Goal: Task Accomplishment & Management: Manage account settings

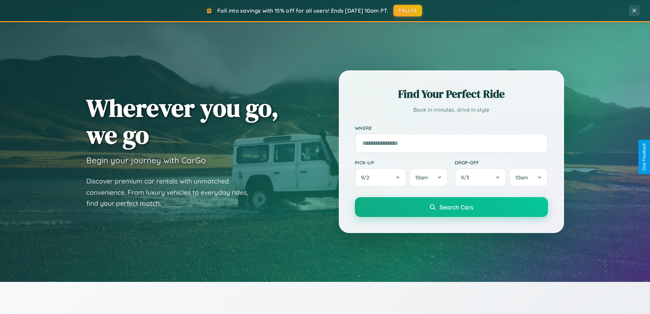
scroll to position [469, 0]
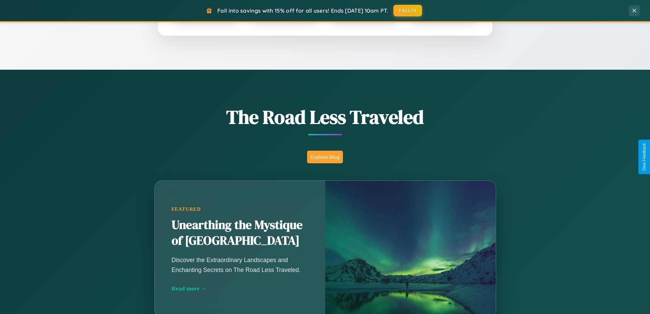
click at [325, 157] on button "Explore Blog" at bounding box center [325, 156] width 36 height 13
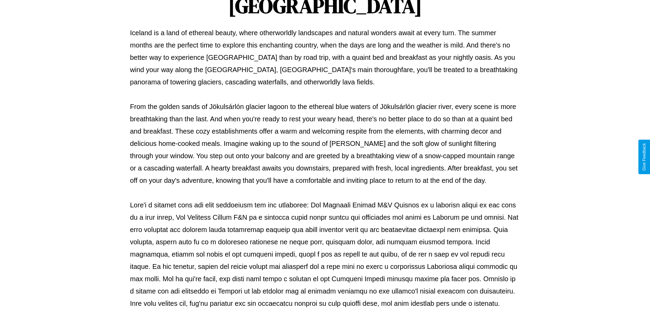
scroll to position [221, 0]
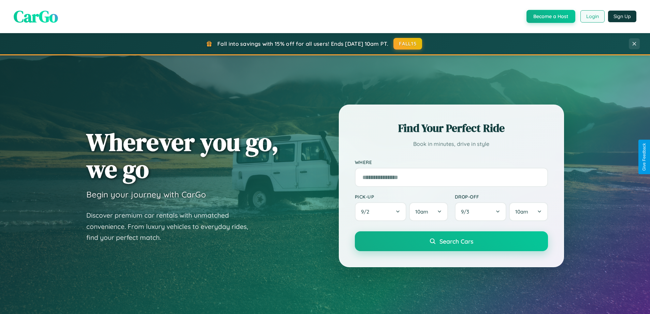
click at [592, 16] on button "Login" at bounding box center [592, 16] width 24 height 12
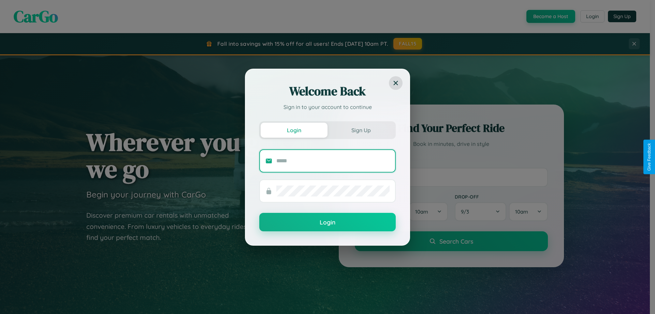
click at [333, 160] on input "text" at bounding box center [332, 160] width 113 height 11
type input "**********"
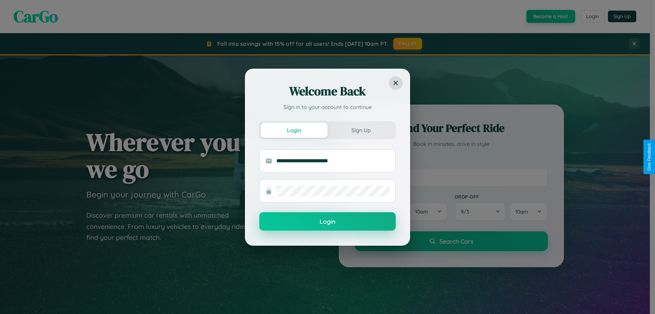
click at [327, 221] on button "Login" at bounding box center [327, 221] width 136 height 18
